Goal: Task Accomplishment & Management: Manage account settings

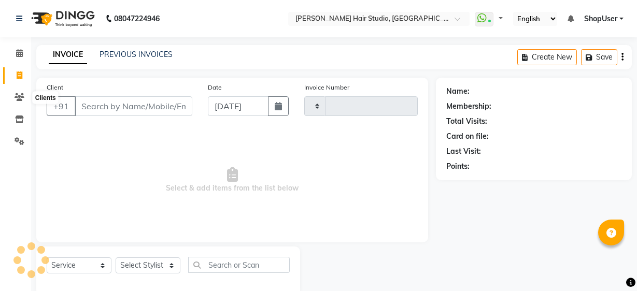
select select "service"
type input "4870"
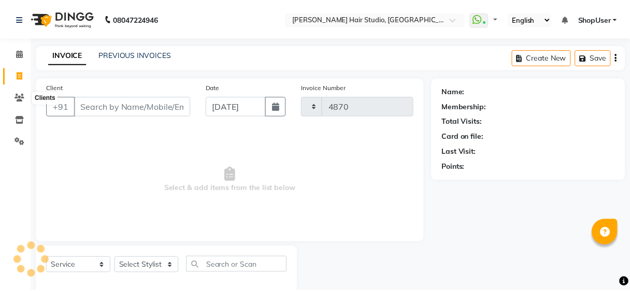
scroll to position [19, 0]
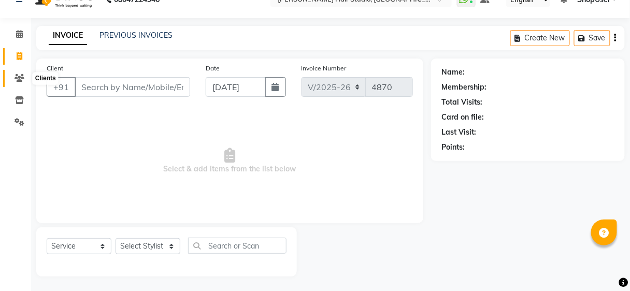
click at [18, 74] on icon at bounding box center [20, 78] width 10 height 8
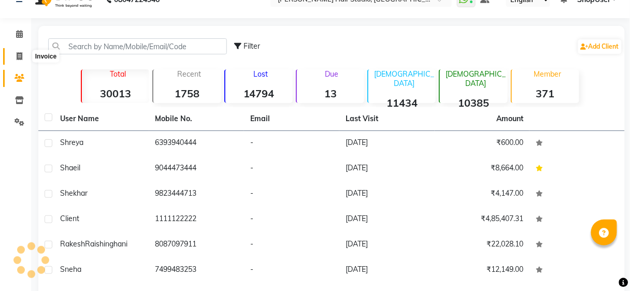
scroll to position [19, 0]
click at [22, 56] on span at bounding box center [19, 57] width 18 height 12
select select "service"
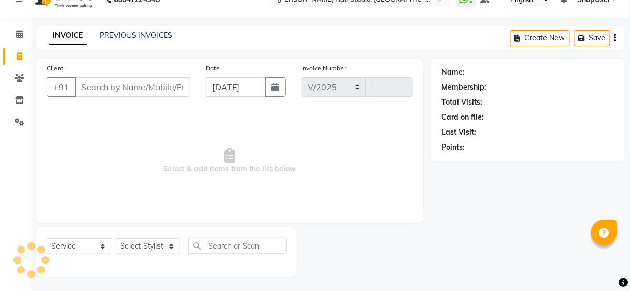
select select "627"
type input "4870"
click at [98, 82] on input "Client" at bounding box center [133, 87] width 116 height 20
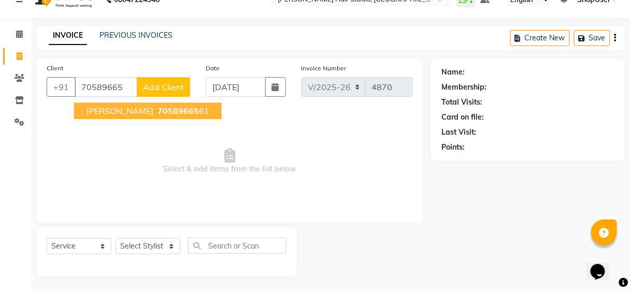
click at [158, 108] on span "70589665" at bounding box center [178, 111] width 41 height 10
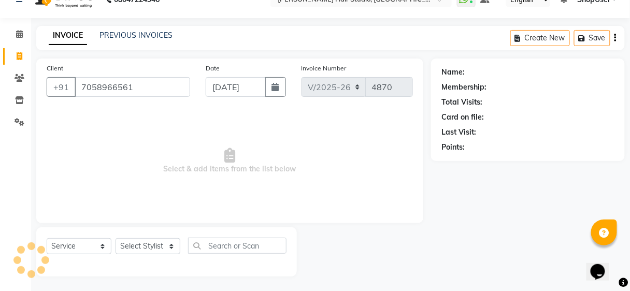
type input "7058966561"
select select "1: Object"
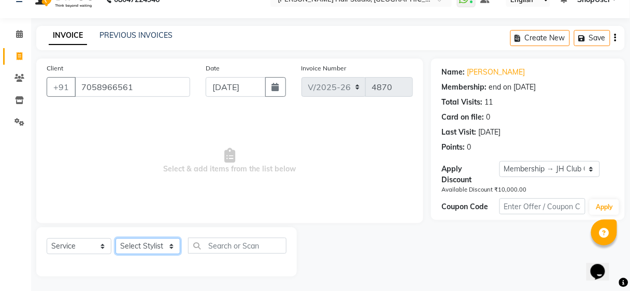
click at [156, 250] on select "Select Stylist [PERSON_NAME] [PERSON_NAME] Avinash [PERSON_NAME] kahde [PERSON_…" at bounding box center [148, 246] width 65 height 16
select select "81286"
click at [116, 238] on select "Select Stylist [PERSON_NAME] [PERSON_NAME] Avinash [PERSON_NAME] kahde [PERSON_…" at bounding box center [148, 246] width 65 height 16
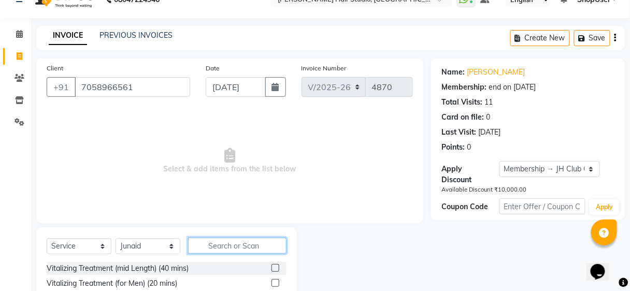
click at [222, 240] on input "text" at bounding box center [237, 246] width 99 height 16
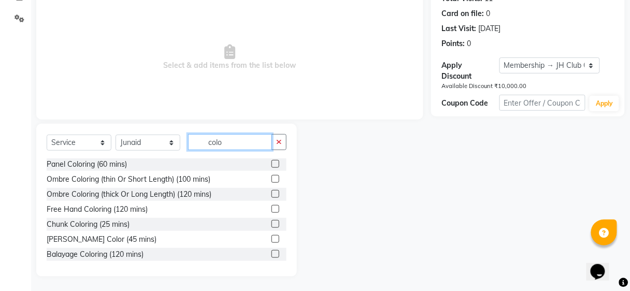
scroll to position [106, 0]
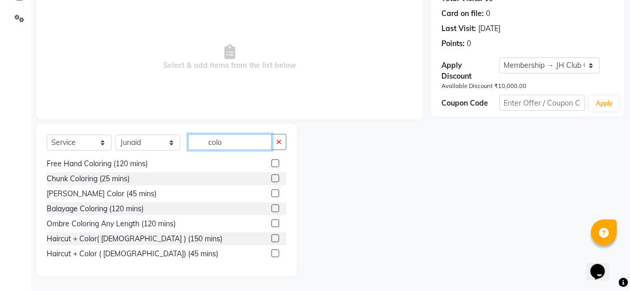
type input "colo"
drag, startPoint x: 270, startPoint y: 251, endPoint x: 274, endPoint y: 221, distance: 30.3
click at [272, 251] on label at bounding box center [276, 254] width 8 height 8
click at [272, 251] on input "checkbox" at bounding box center [275, 254] width 7 height 7
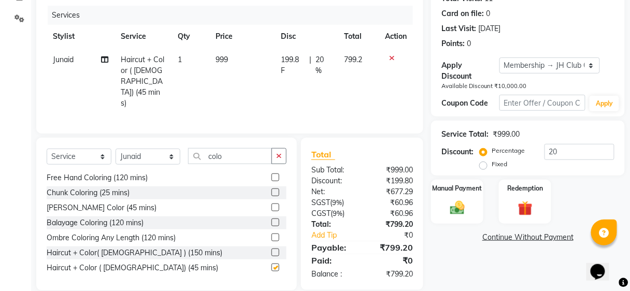
checkbox input "false"
drag, startPoint x: 268, startPoint y: 144, endPoint x: 275, endPoint y: 143, distance: 7.3
click at [275, 148] on div "colo" at bounding box center [238, 156] width 98 height 16
click at [276, 152] on icon "button" at bounding box center [279, 155] width 6 height 7
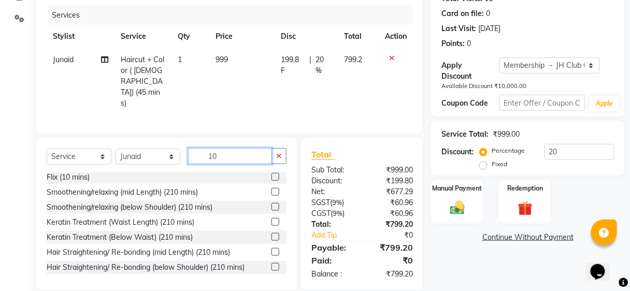
scroll to position [175, 0]
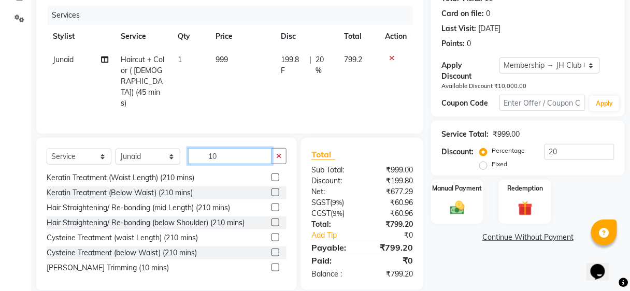
type input "10"
click at [272, 264] on label at bounding box center [276, 268] width 8 height 8
click at [272, 265] on input "checkbox" at bounding box center [275, 268] width 7 height 7
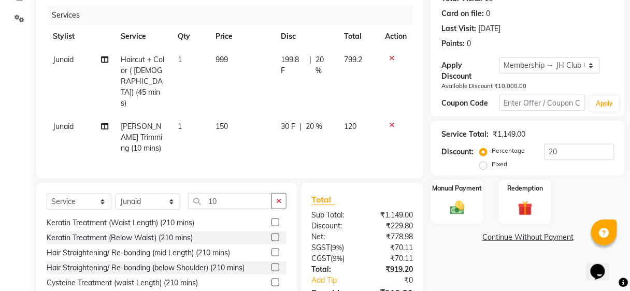
checkbox input "false"
click at [338, 53] on td "799.2" at bounding box center [358, 81] width 41 height 67
select select "81286"
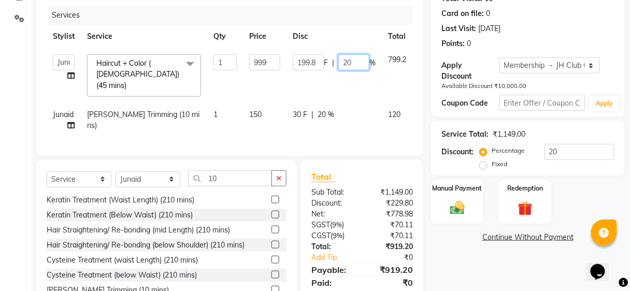
click at [367, 60] on input "20" at bounding box center [354, 62] width 31 height 16
type input "2"
type input "0"
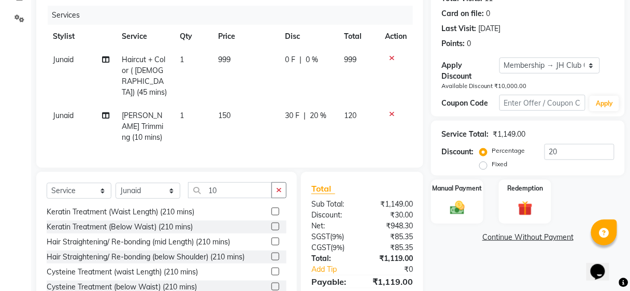
click at [346, 8] on div "Services" at bounding box center [234, 15] width 373 height 19
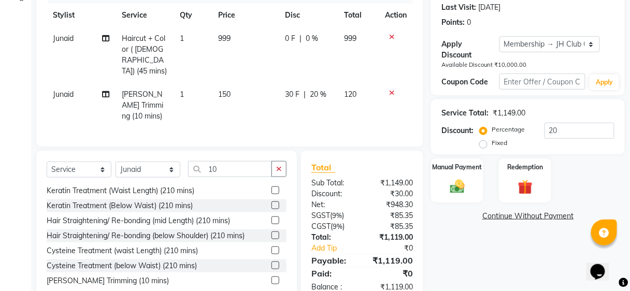
scroll to position [156, 0]
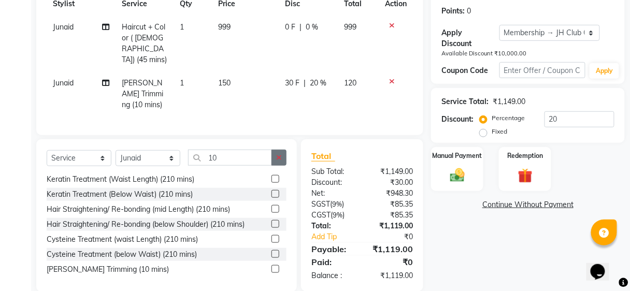
click at [278, 150] on button "button" at bounding box center [279, 158] width 15 height 16
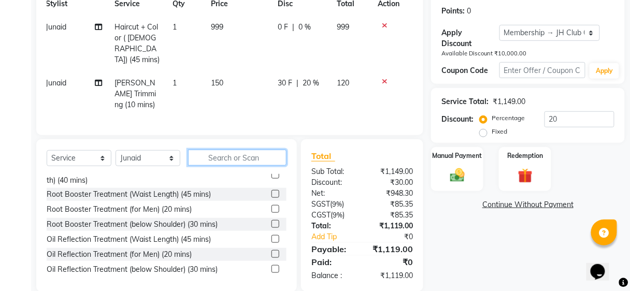
scroll to position [0, 0]
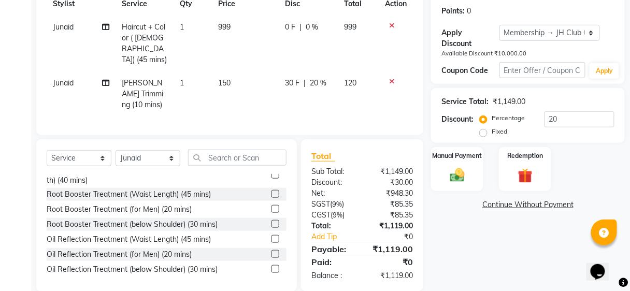
click at [393, 78] on icon at bounding box center [392, 81] width 6 height 7
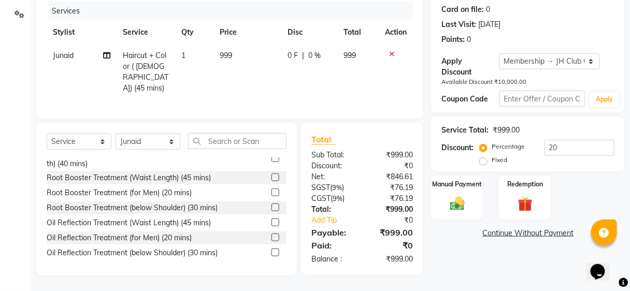
scroll to position [123, 0]
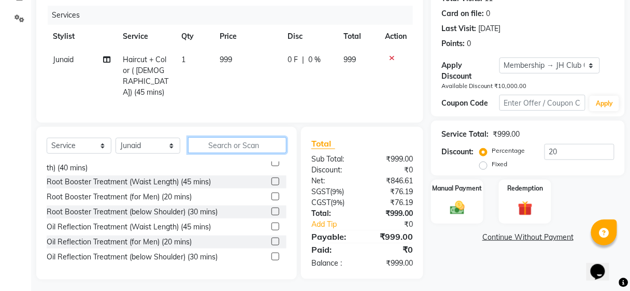
click at [282, 141] on input "text" at bounding box center [237, 145] width 99 height 16
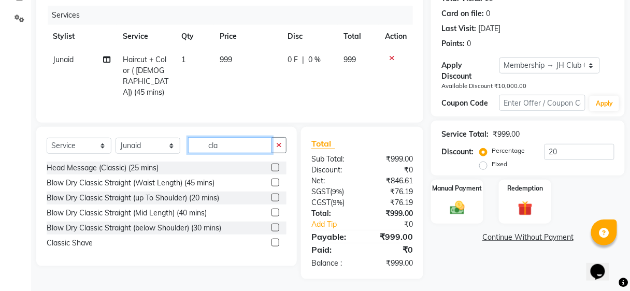
scroll to position [122, 0]
type input "clas"
click at [276, 240] on label at bounding box center [276, 244] width 8 height 8
click at [276, 241] on input "checkbox" at bounding box center [275, 244] width 7 height 7
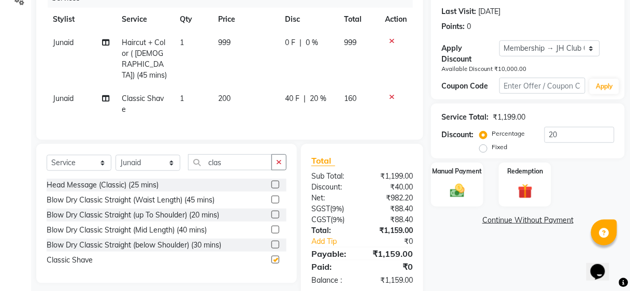
checkbox input "false"
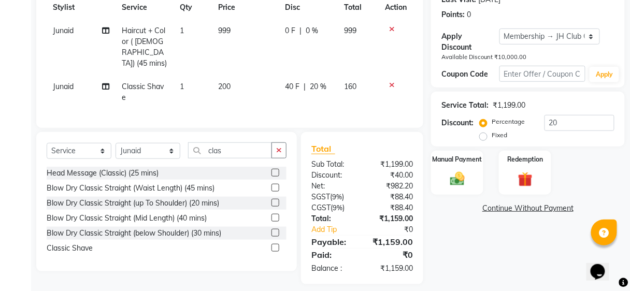
scroll to position [154, 0]
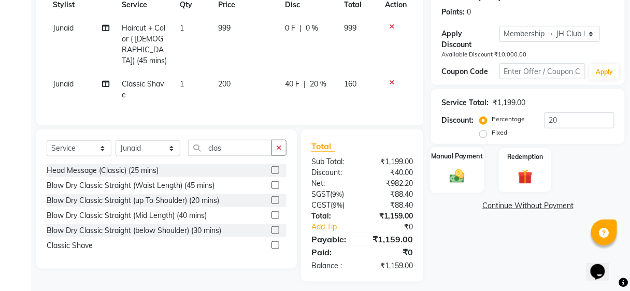
click at [446, 173] on img at bounding box center [457, 177] width 24 height 18
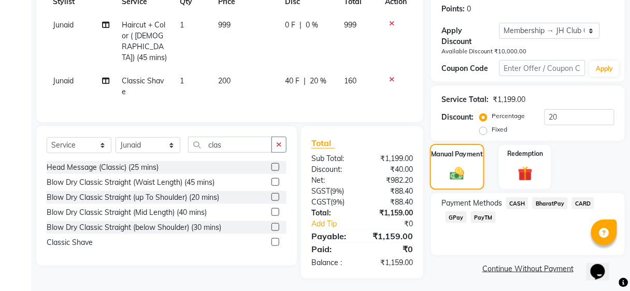
scroll to position [158, 0]
click at [511, 203] on span "CASH" at bounding box center [518, 203] width 22 height 12
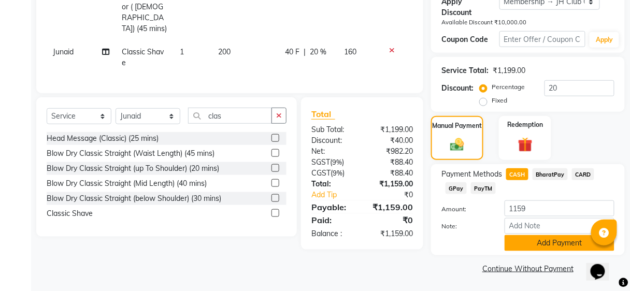
click at [518, 248] on button "Add Payment" at bounding box center [560, 243] width 110 height 16
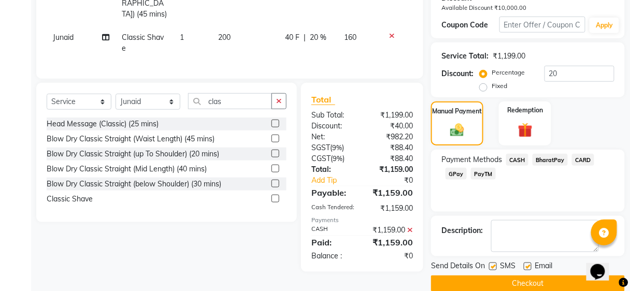
scroll to position [216, 0]
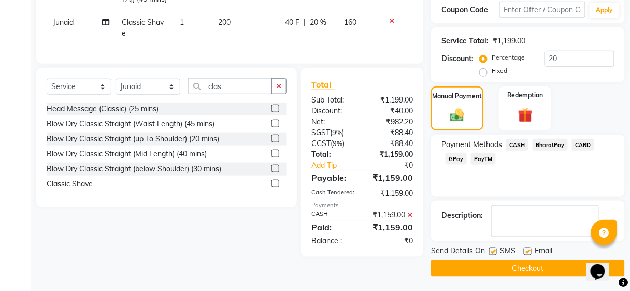
click at [503, 272] on button "Checkout" at bounding box center [528, 269] width 194 height 16
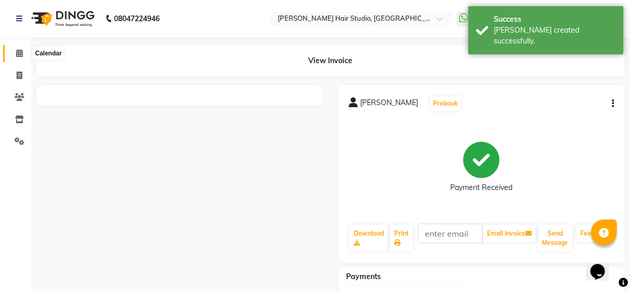
click at [20, 57] on icon at bounding box center [19, 53] width 7 height 8
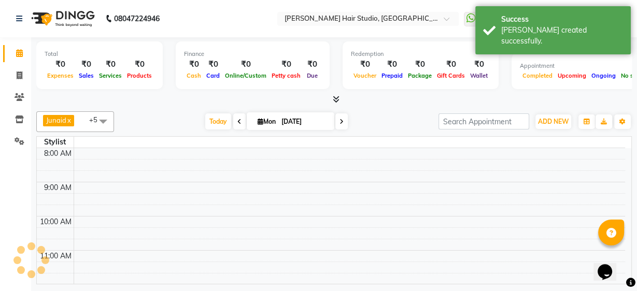
click at [20, 57] on icon at bounding box center [19, 53] width 7 height 8
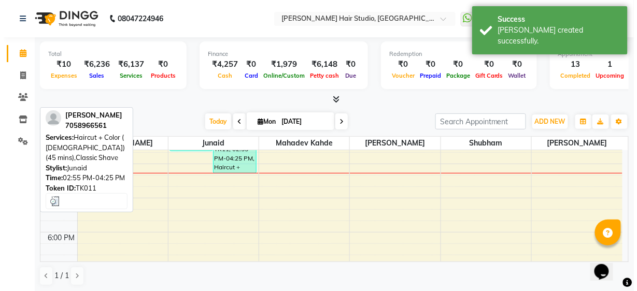
scroll to position [207, 0]
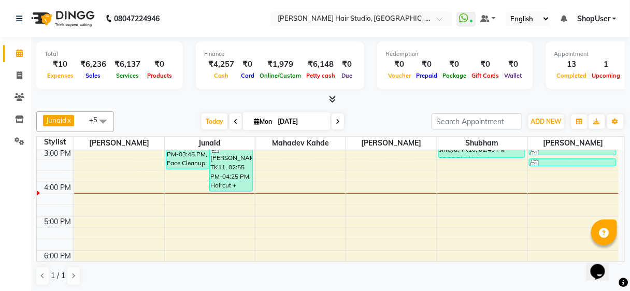
click at [598, 18] on span "ShopUser" at bounding box center [594, 18] width 33 height 11
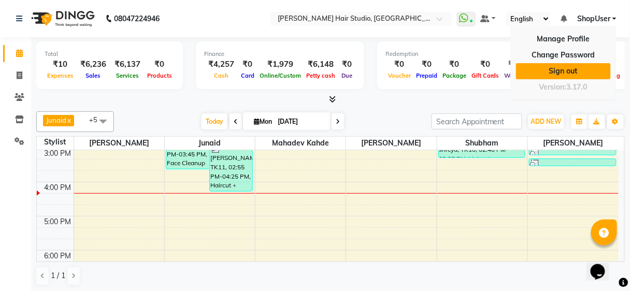
click at [565, 68] on link "Sign out" at bounding box center [563, 71] width 95 height 16
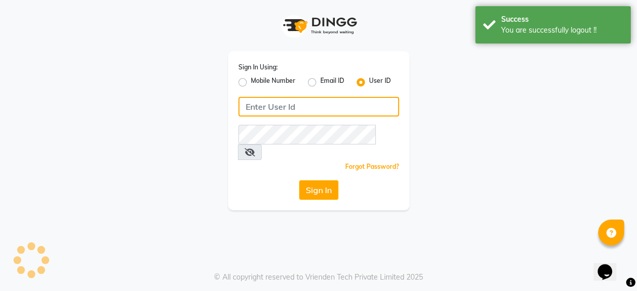
type input "9860439414"
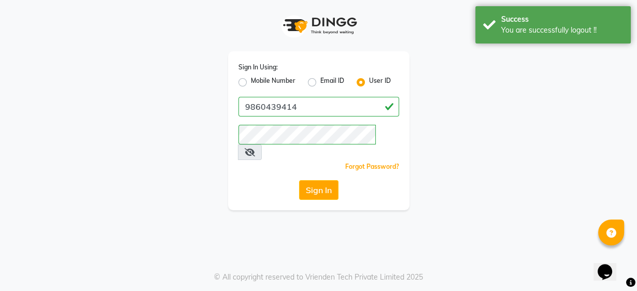
click at [251, 82] on label "Mobile Number" at bounding box center [273, 82] width 45 height 12
click at [251, 82] on input "Mobile Number" at bounding box center [254, 79] width 7 height 7
radio input "true"
radio input "false"
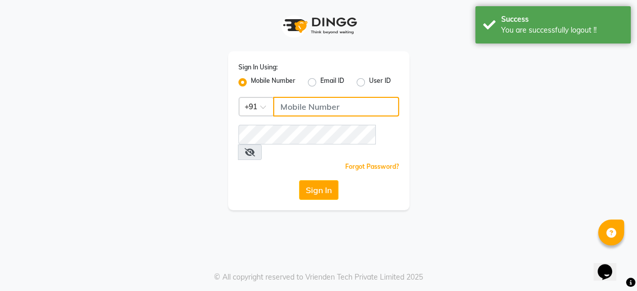
click at [312, 112] on input "Username" at bounding box center [336, 107] width 126 height 20
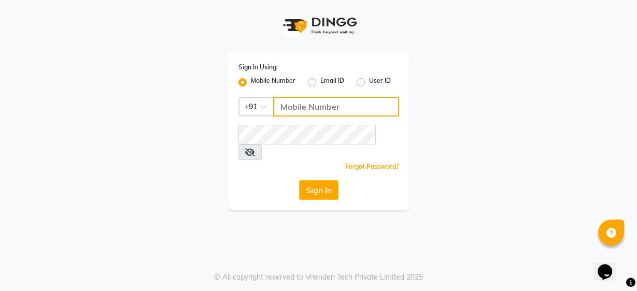
type input "9637373219"
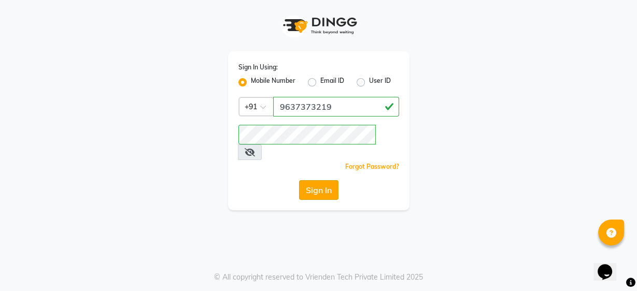
click at [308, 180] on button "Sign In" at bounding box center [318, 190] width 39 height 20
click at [308, 180] on div "Sign In" at bounding box center [318, 190] width 161 height 20
